Goal: Communication & Community: Answer question/provide support

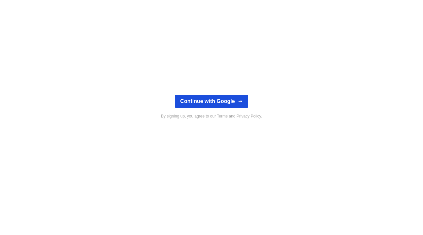
click at [212, 103] on button "Continue with Google" at bounding box center [211, 101] width 73 height 13
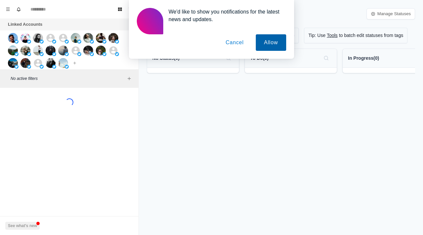
click at [262, 46] on button "Allow" at bounding box center [271, 42] width 30 height 17
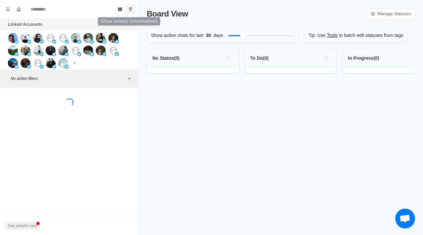
click at [130, 7] on icon "Show unread conversations" at bounding box center [130, 9] width 5 height 5
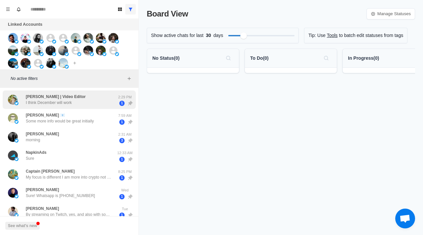
click at [56, 104] on p "I think December will work" at bounding box center [49, 103] width 46 height 6
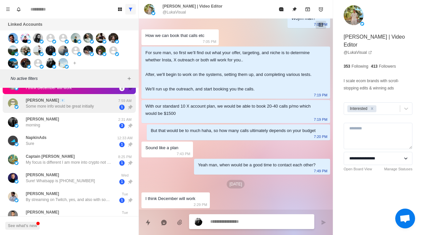
scroll to position [17, 0]
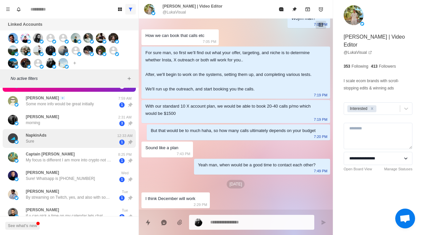
click at [71, 136] on div "NapkinAds Sure" at bounding box center [62, 139] width 109 height 14
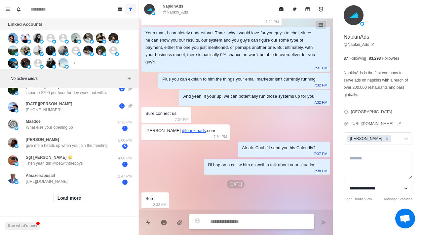
scroll to position [268, 0]
click at [63, 197] on button "Load more" at bounding box center [69, 198] width 32 height 11
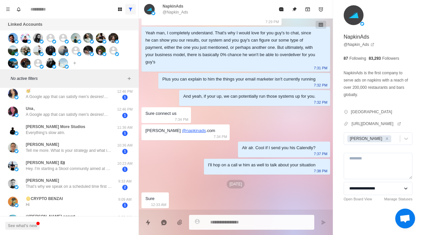
scroll to position [628, 0]
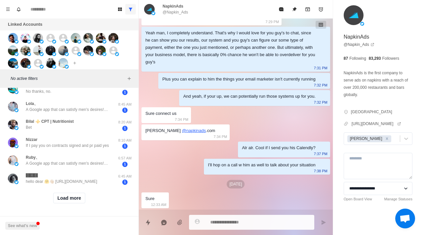
click at [65, 188] on div "Load more" at bounding box center [69, 198] width 133 height 21
click at [66, 196] on button "Load more" at bounding box center [69, 198] width 32 height 11
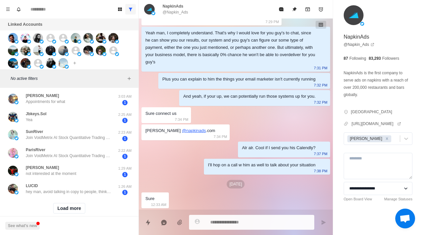
scroll to position [987, 0]
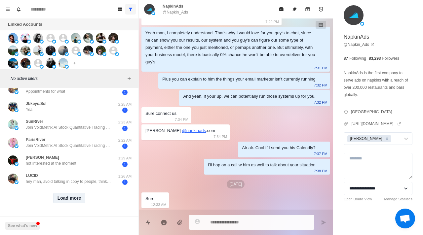
click at [66, 193] on button "Load more" at bounding box center [69, 198] width 32 height 11
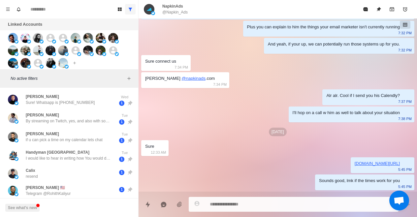
scroll to position [801, 0]
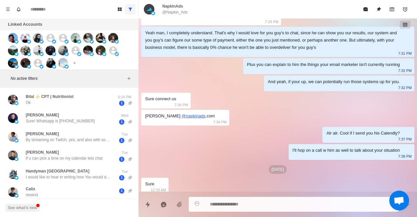
type textarea "*"
